Goal: Book appointment/travel/reservation

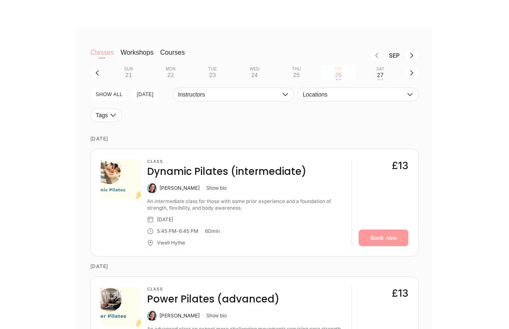
scroll to position [209, 0]
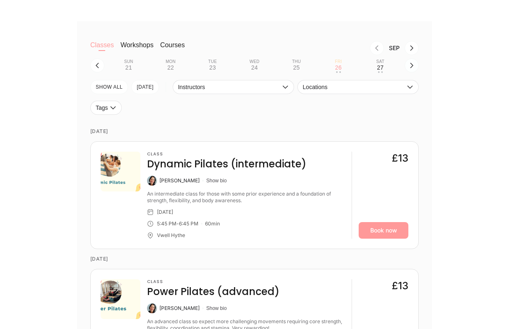
click at [413, 65] on icon "button" at bounding box center [411, 65] width 7 height 7
click at [167, 66] on div "29" at bounding box center [170, 67] width 7 height 7
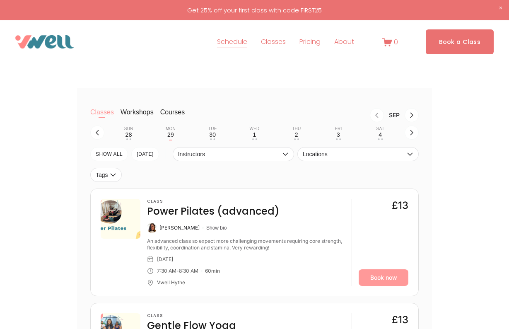
scroll to position [65, 0]
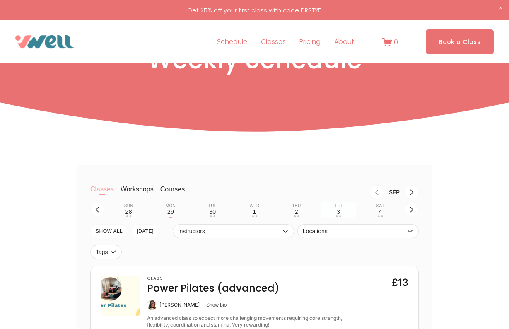
click at [338, 211] on div "3" at bounding box center [338, 211] width 3 height 7
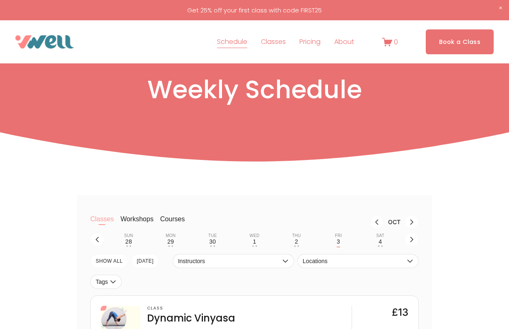
scroll to position [35, 0]
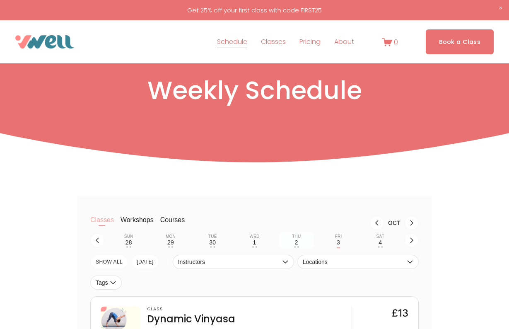
click at [297, 239] on div "2" at bounding box center [296, 242] width 3 height 7
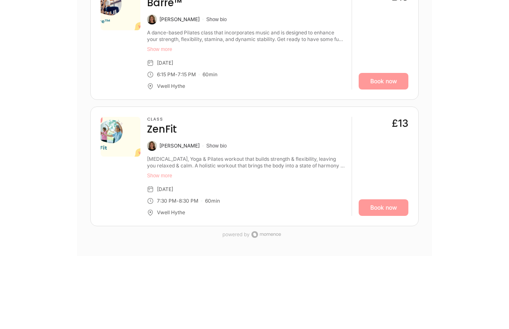
scroll to position [856, 0]
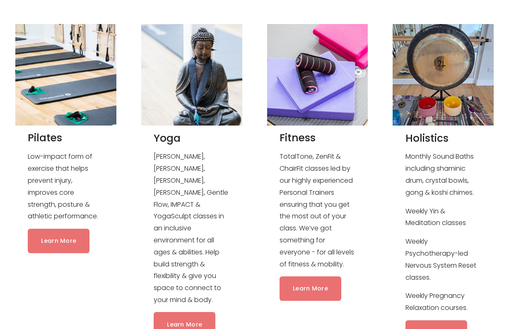
scroll to position [773, 0]
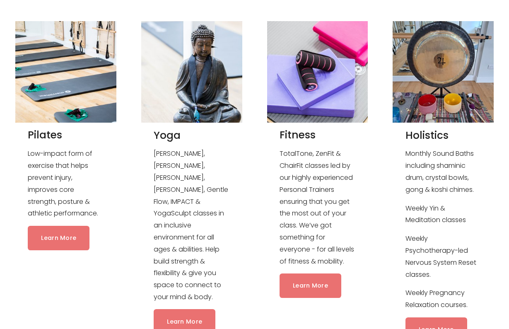
click at [308, 292] on link "Learn More" at bounding box center [310, 285] width 62 height 24
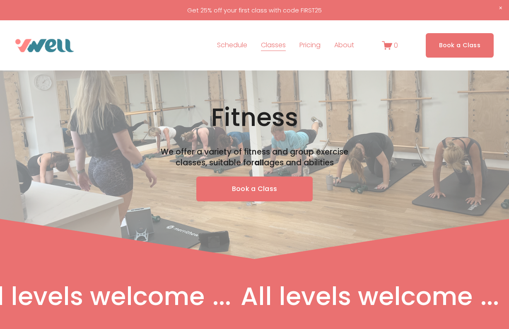
click at [238, 44] on link "Schedule" at bounding box center [232, 45] width 30 height 13
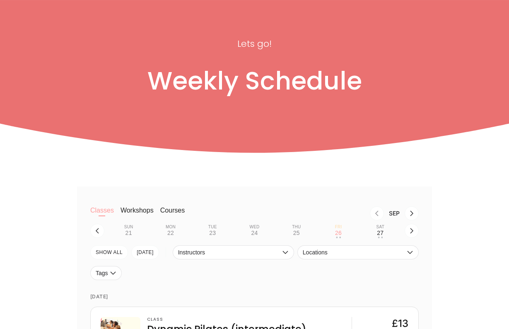
scroll to position [48, 0]
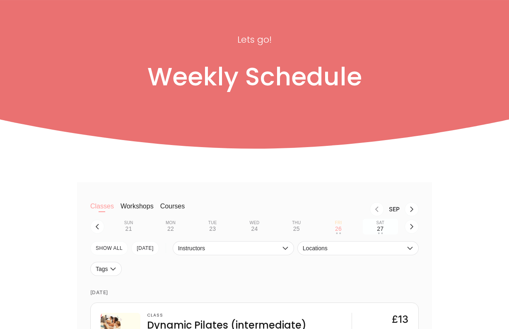
click at [379, 231] on div "27" at bounding box center [380, 228] width 7 height 7
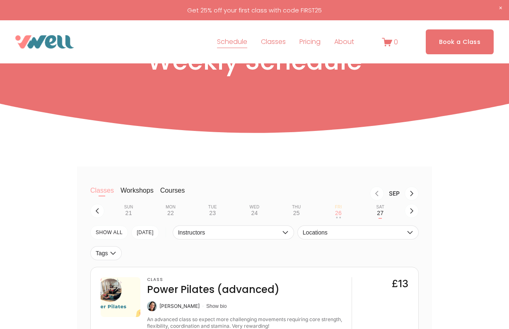
scroll to position [63, 0]
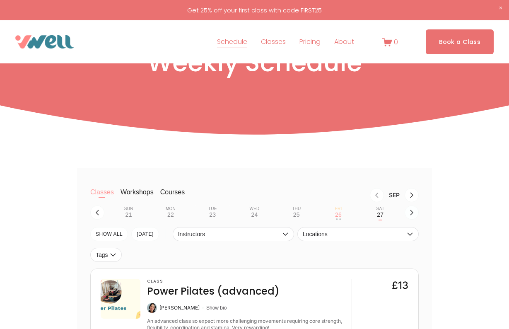
click at [409, 211] on icon "button" at bounding box center [411, 212] width 7 height 7
click at [130, 214] on div "28" at bounding box center [128, 214] width 7 height 7
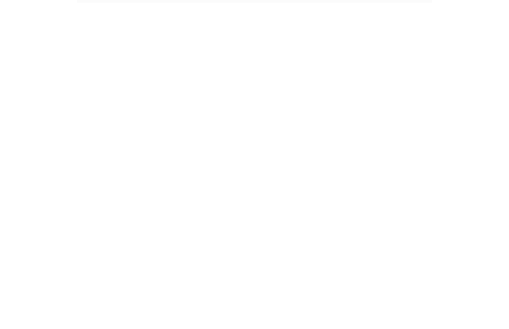
scroll to position [743, 0]
